Goal: Task Accomplishment & Management: Manage account settings

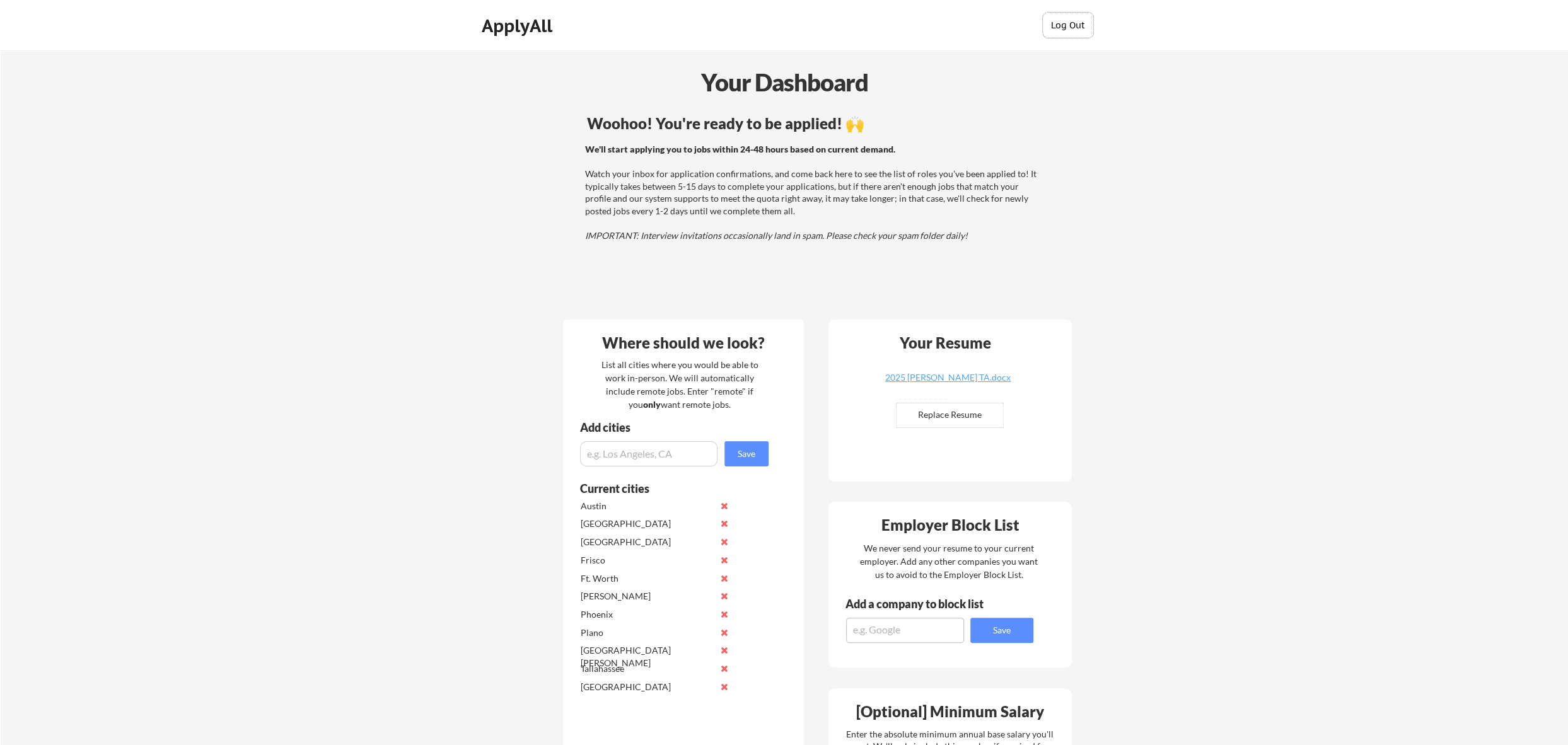
click at [1070, 25] on button "Log Out" at bounding box center [1068, 25] width 50 height 26
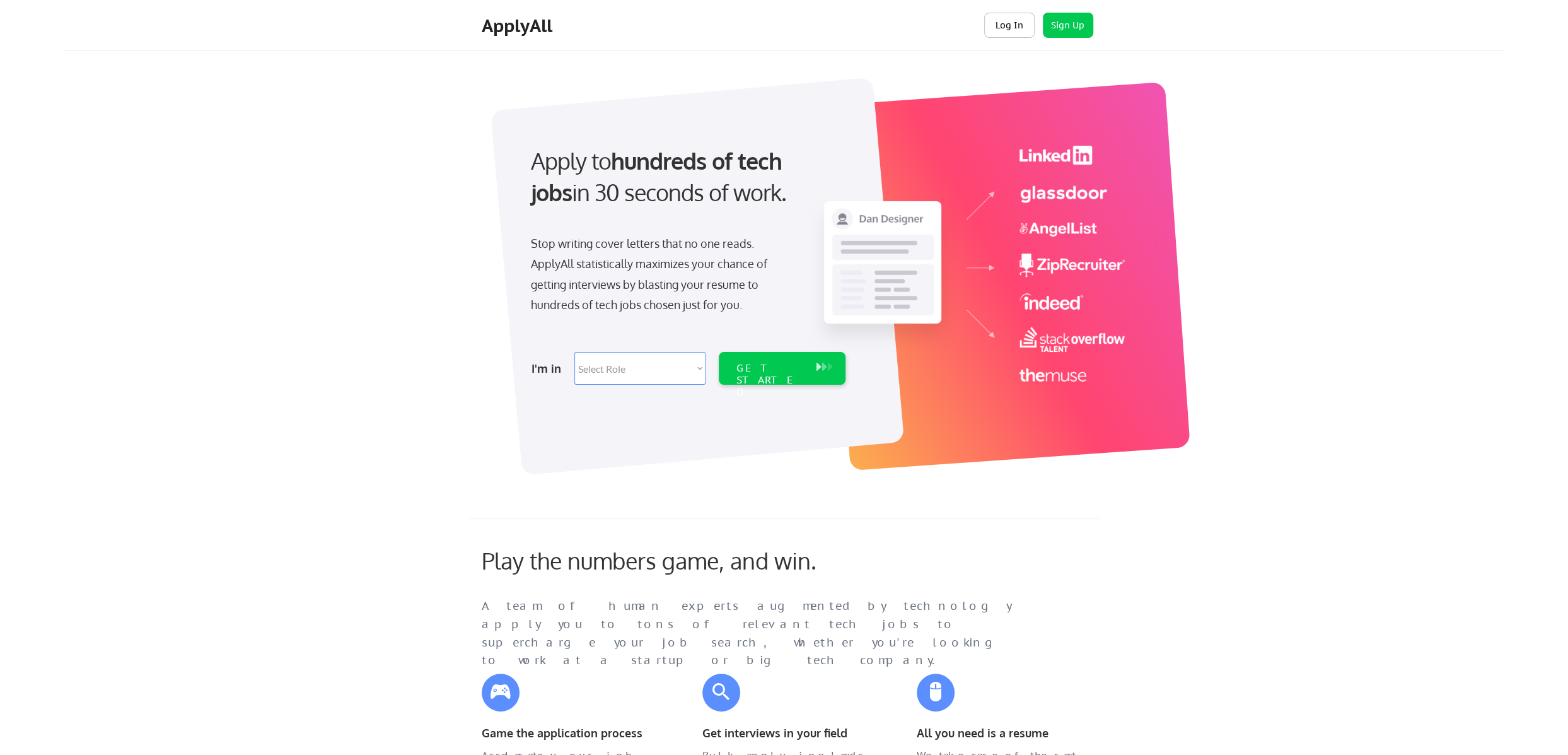
click at [1001, 26] on button "Log In" at bounding box center [1009, 25] width 50 height 26
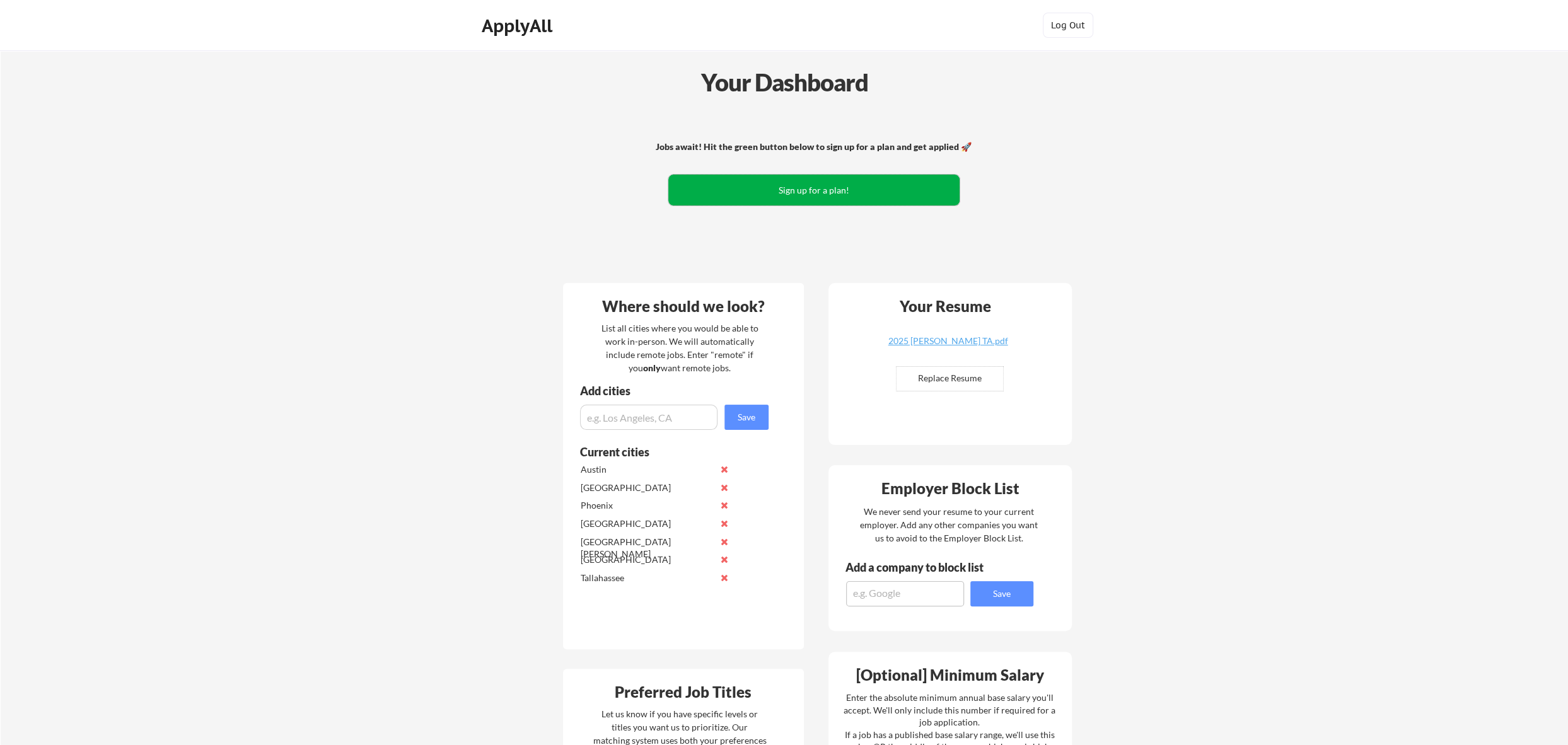
click at [820, 186] on button "Sign up for a plan!" at bounding box center [814, 190] width 291 height 31
click at [1068, 21] on button "Log Out" at bounding box center [1068, 25] width 50 height 26
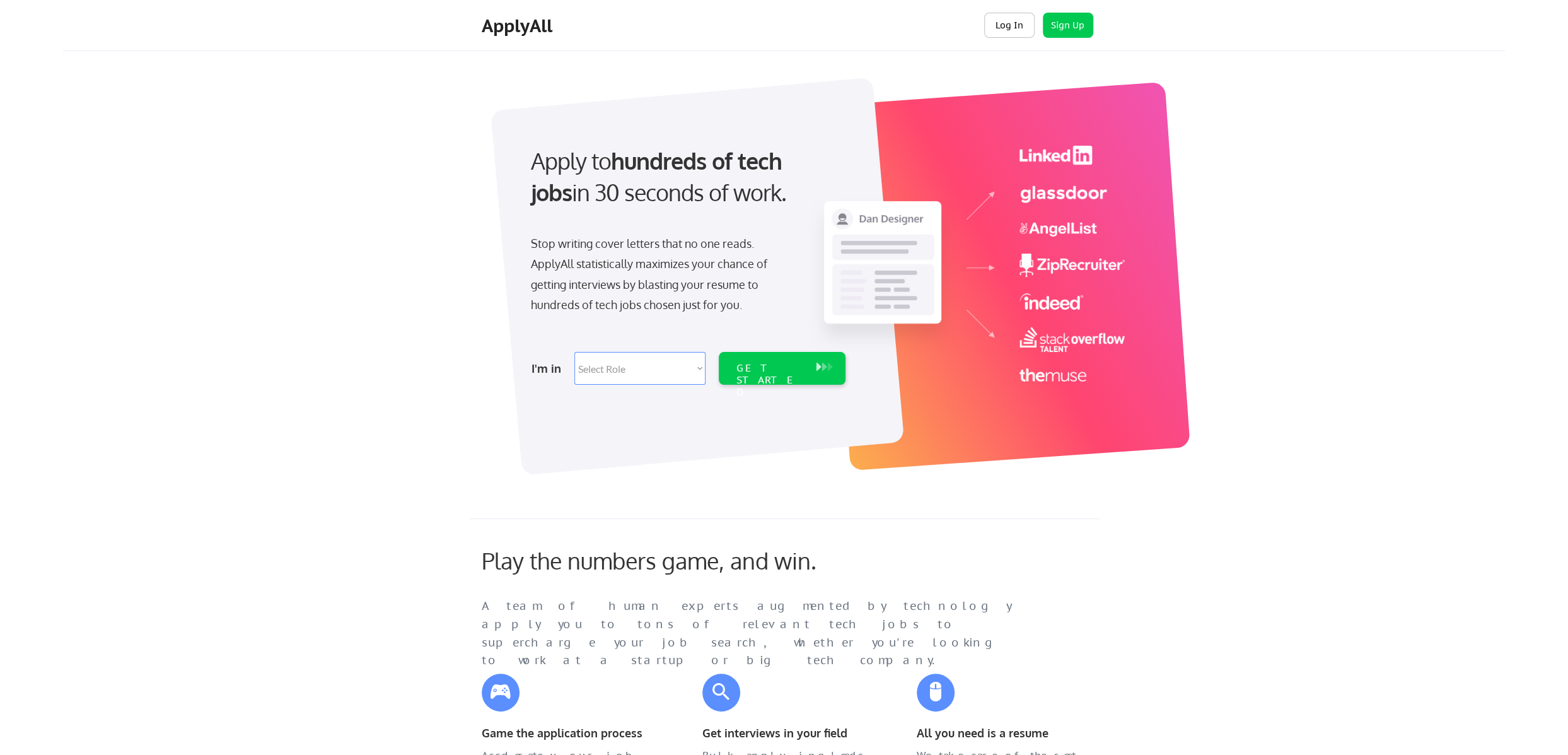
click at [1003, 30] on button "Log In" at bounding box center [1009, 25] width 50 height 26
